Goal: Information Seeking & Learning: Check status

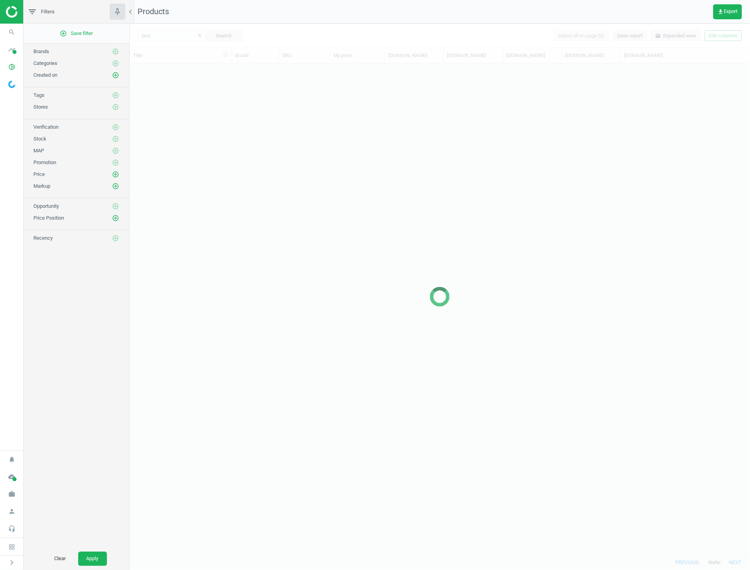
scroll to position [485, 614]
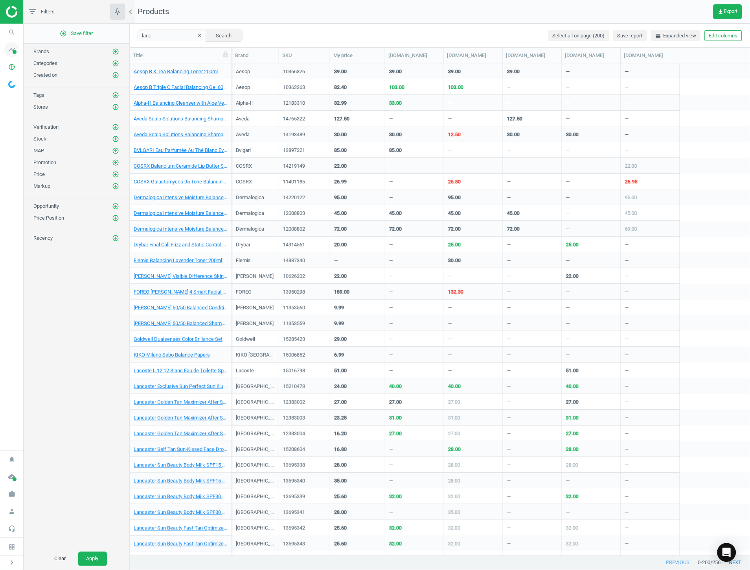
click at [17, 50] on icon "timeline" at bounding box center [11, 49] width 15 height 15
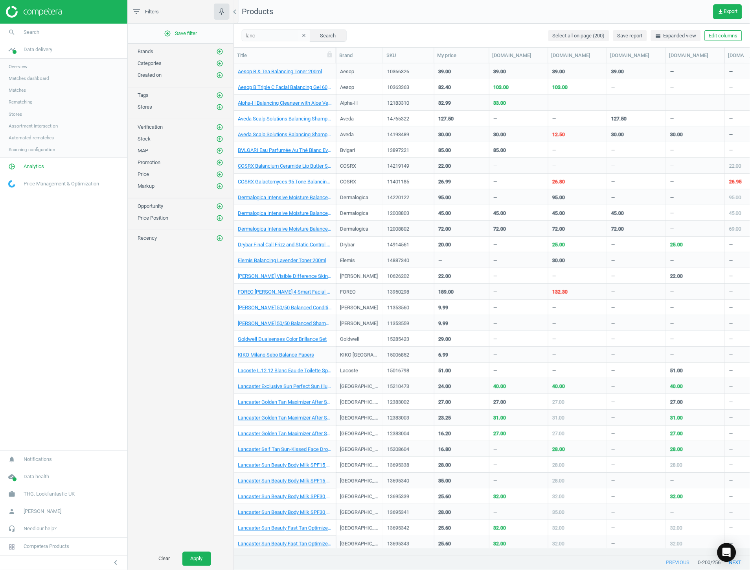
scroll to position [478, 510]
click at [31, 68] on link "Overview" at bounding box center [63, 67] width 127 height 12
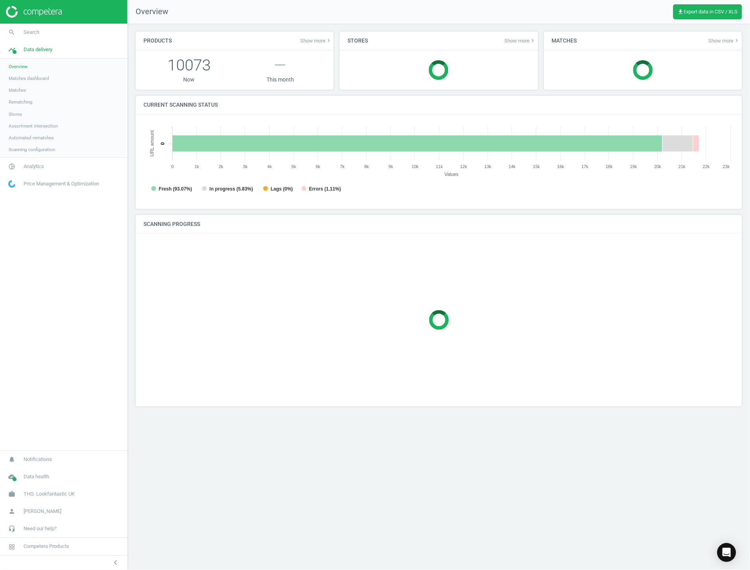
scroll to position [171, 605]
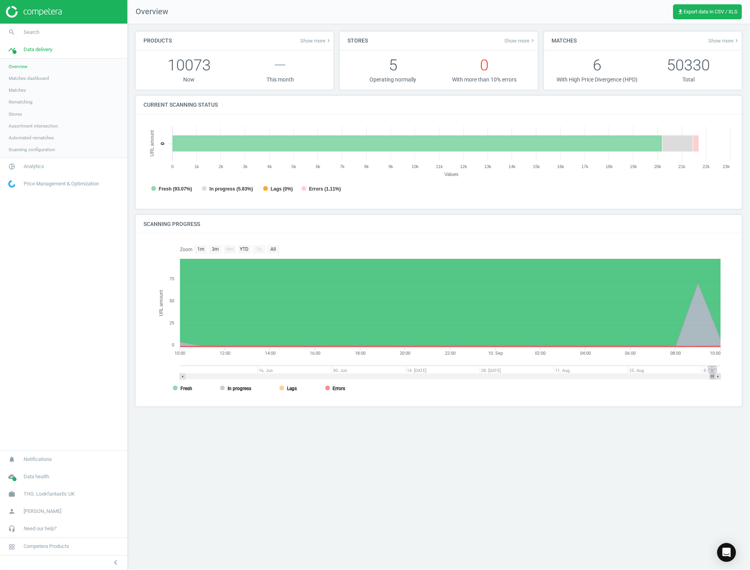
drag, startPoint x: 187, startPoint y: 367, endPoint x: 719, endPoint y: 364, distance: 532.2
click at [719, 364] on icon "Created with Highstock 6.2.0 URL amount 10. Sep 12:00 16:00 20:00 04:00 08:00 1…" at bounding box center [439, 319] width 572 height 157
click at [409, 467] on div "Products Show more keyboard_arrow_right 10073 Now — This month Stores Show more…" at bounding box center [439, 297] width 623 height 546
click at [34, 172] on link "pie_chart_outlined Analytics" at bounding box center [63, 166] width 127 height 17
click at [26, 94] on span "Products" at bounding box center [18, 95] width 18 height 6
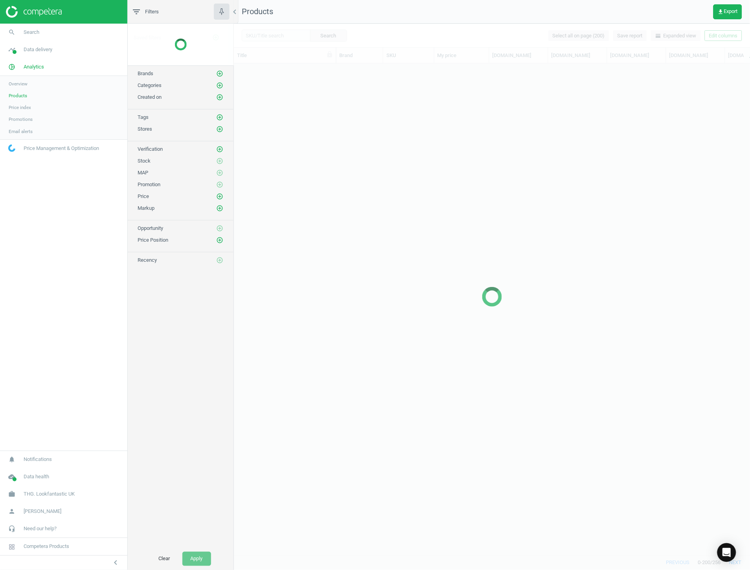
scroll to position [478, 510]
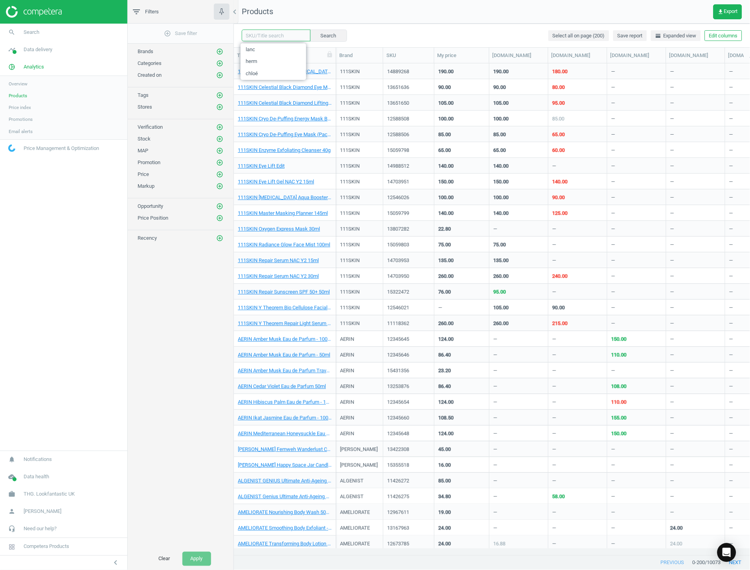
click at [275, 39] on input "text" at bounding box center [276, 36] width 69 height 12
paste input "13938508"
type input "13938508"
click at [321, 33] on button "Search" at bounding box center [328, 36] width 37 height 12
